Goal: Book appointment/travel/reservation

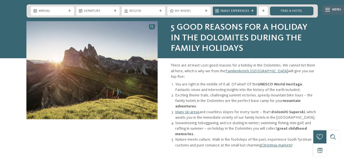
scroll to position [277, 0]
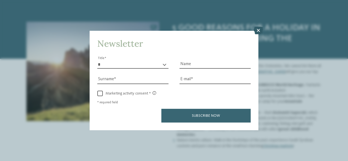
click at [256, 33] on icon at bounding box center [258, 31] width 9 height 8
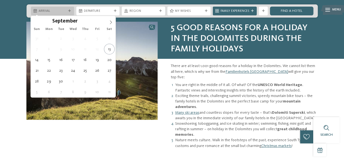
click at [61, 9] on span "Arrival" at bounding box center [53, 11] width 28 height 4
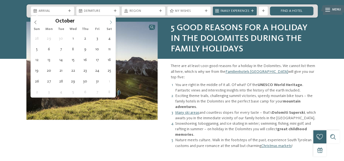
click at [112, 22] on icon at bounding box center [111, 22] width 4 height 4
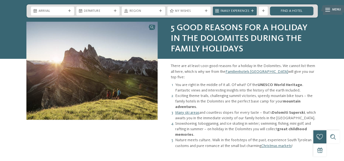
click at [108, 20] on div at bounding box center [108, 20] width 0 height 0
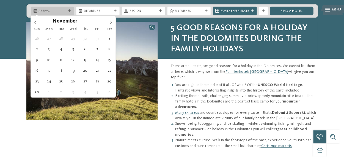
click at [63, 12] on span "Arrival" at bounding box center [53, 11] width 28 height 4
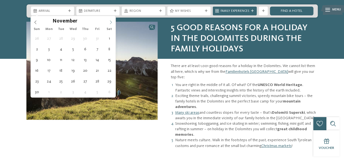
click at [112, 22] on icon at bounding box center [111, 22] width 4 height 4
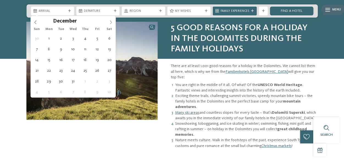
type input "****"
click at [110, 24] on icon at bounding box center [111, 22] width 4 height 4
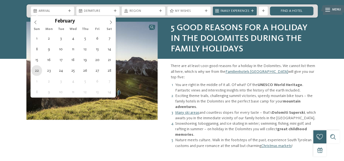
type div "[DATE]"
type input "****"
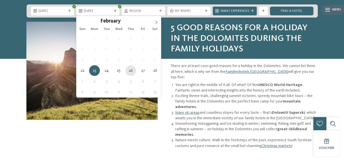
type div "[DATE]"
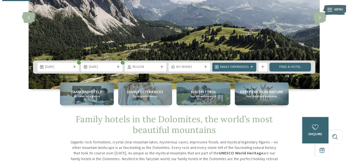
scroll to position [76, 0]
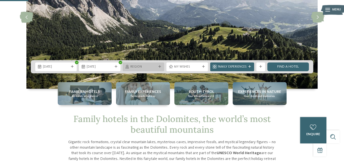
click at [152, 63] on div "Region" at bounding box center [144, 66] width 42 height 9
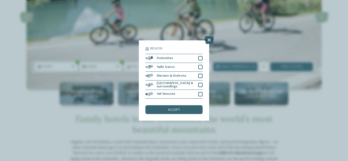
click at [209, 40] on icon at bounding box center [209, 40] width 9 height 8
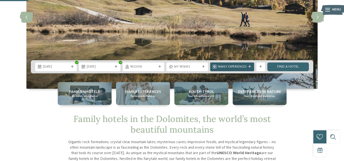
click at [249, 66] on icon at bounding box center [250, 67] width 3 height 3
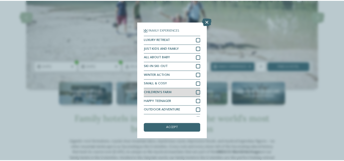
scroll to position [6, 0]
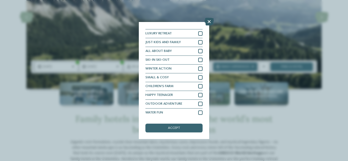
click at [209, 21] on icon at bounding box center [209, 22] width 9 height 8
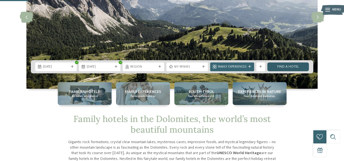
click at [298, 66] on link "Find a hotel" at bounding box center [289, 66] width 42 height 9
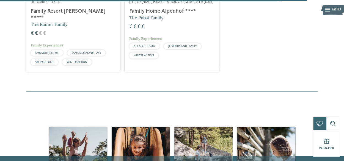
scroll to position [905, 0]
